Goal: Find specific page/section: Find specific page/section

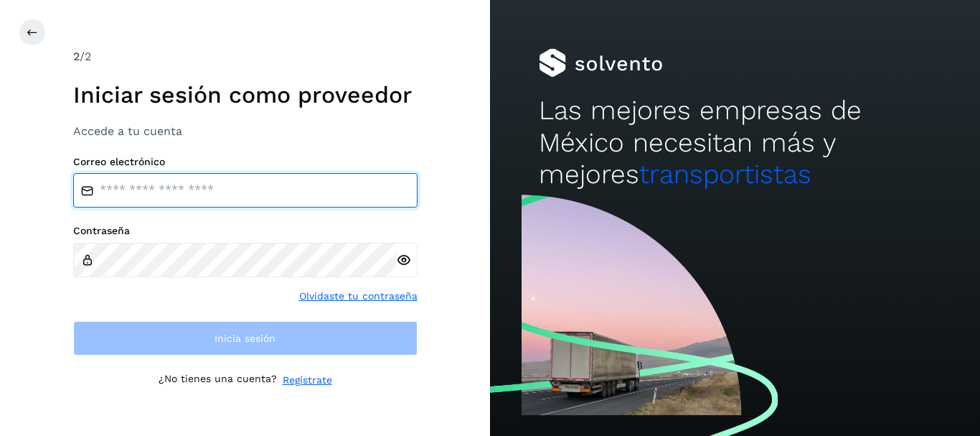
click at [243, 190] on input "email" at bounding box center [245, 190] width 344 height 34
type input "**********"
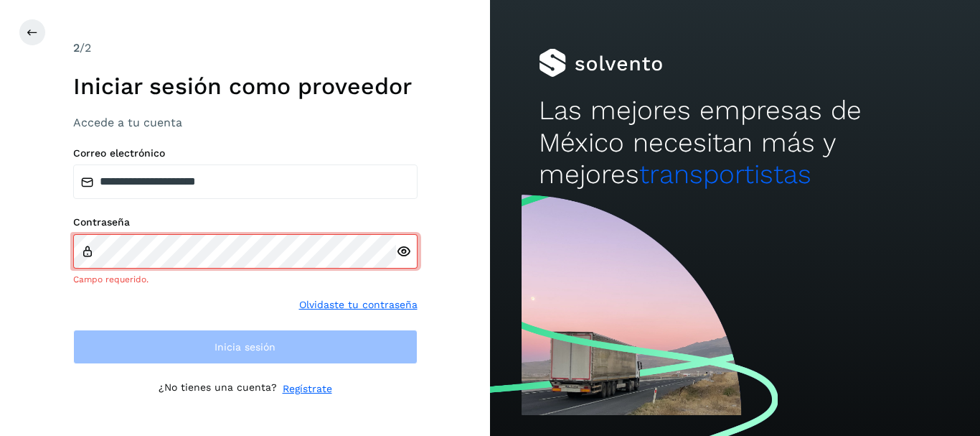
click at [405, 259] on div at bounding box center [407, 251] width 22 height 34
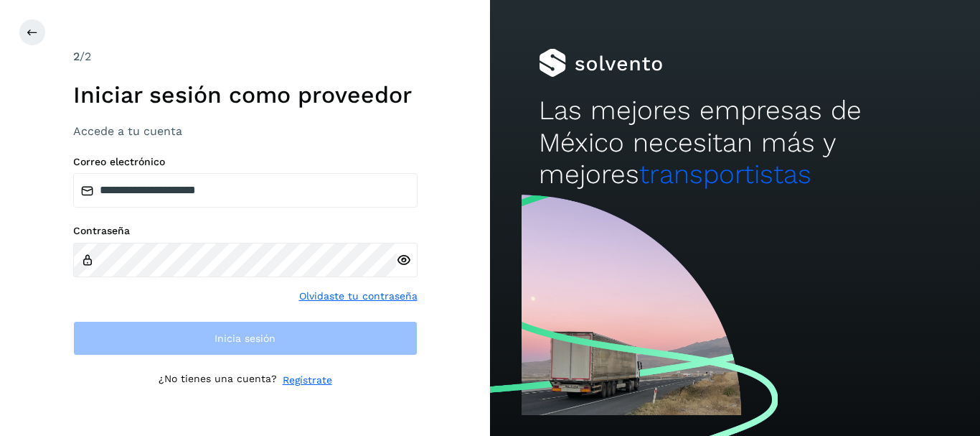
click at [404, 255] on icon at bounding box center [403, 260] width 15 height 15
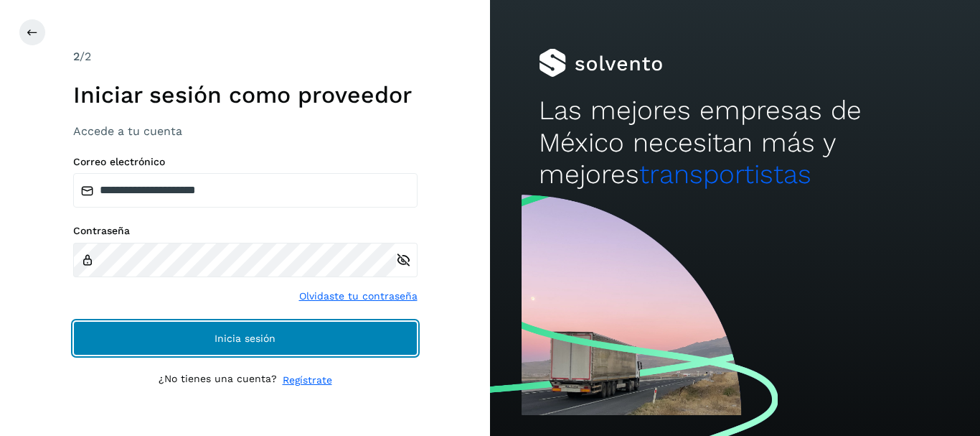
click at [276, 331] on button "Inicia sesión" at bounding box center [245, 338] width 344 height 34
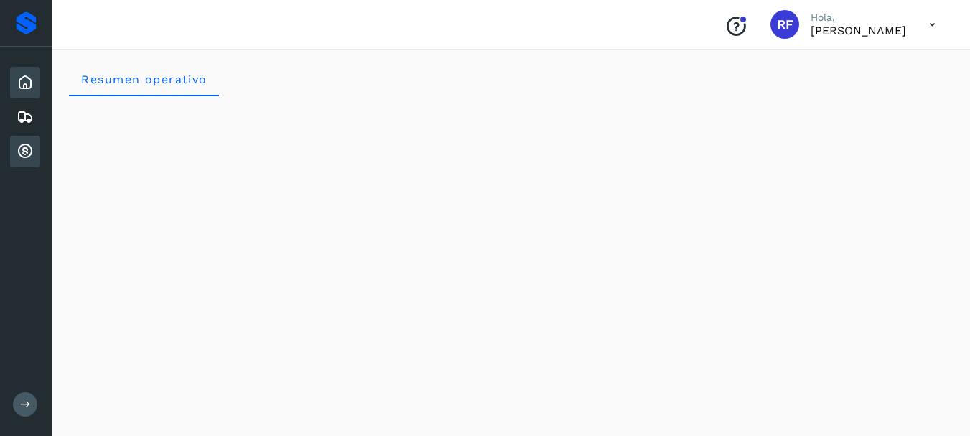
click at [27, 149] on icon at bounding box center [25, 151] width 17 height 17
